Goal: Information Seeking & Learning: Learn about a topic

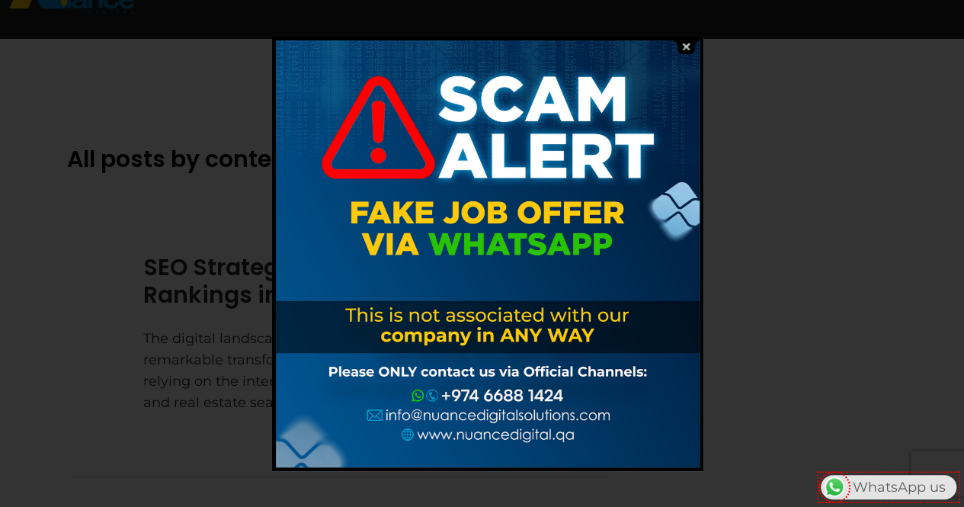
scroll to position [50, 0]
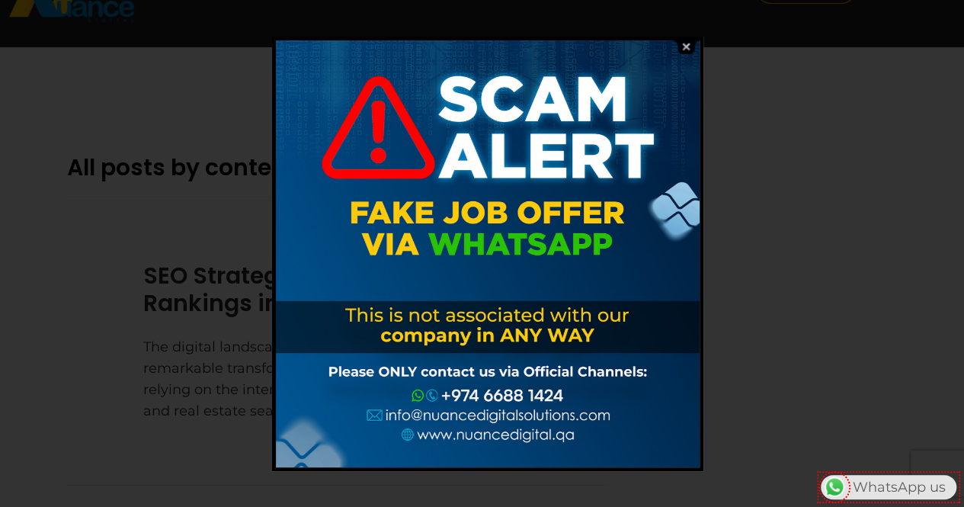
click at [688, 45] on img at bounding box center [686, 47] width 29 height 14
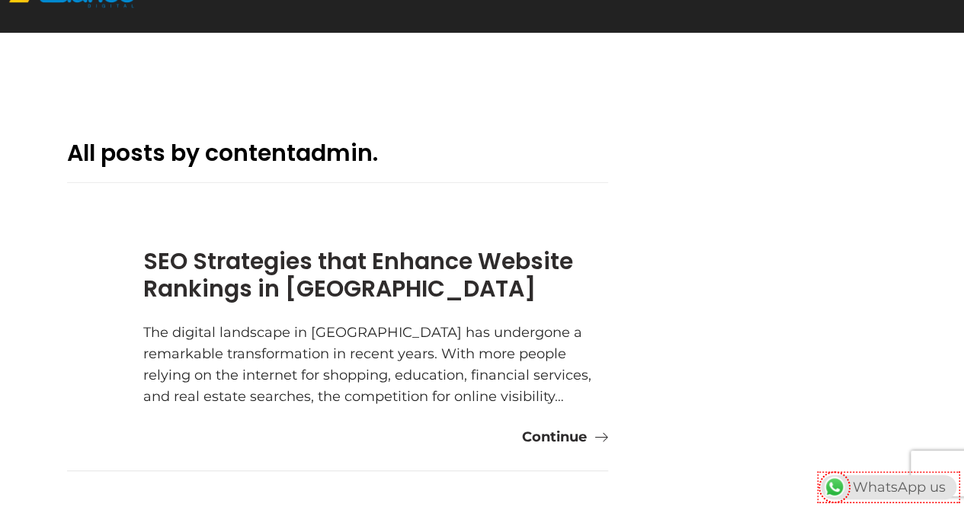
scroll to position [0, 0]
